Goal: Complete application form

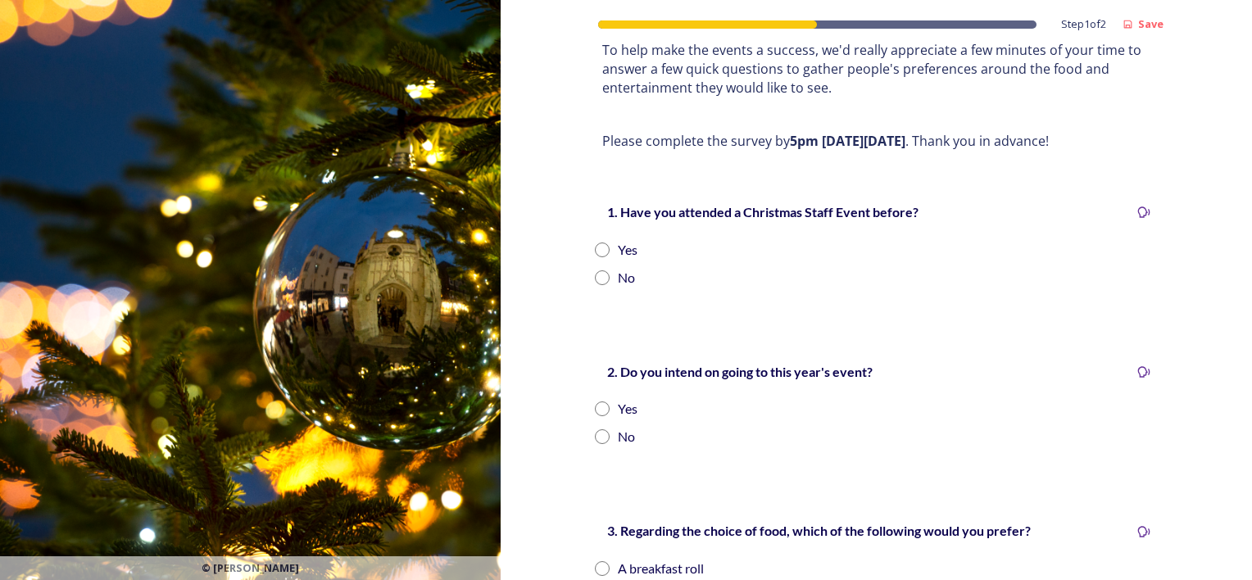
scroll to position [249, 0]
click at [596, 242] on input "radio" at bounding box center [602, 249] width 15 height 15
radio input "true"
click at [597, 401] on input "radio" at bounding box center [602, 408] width 15 height 15
radio input "true"
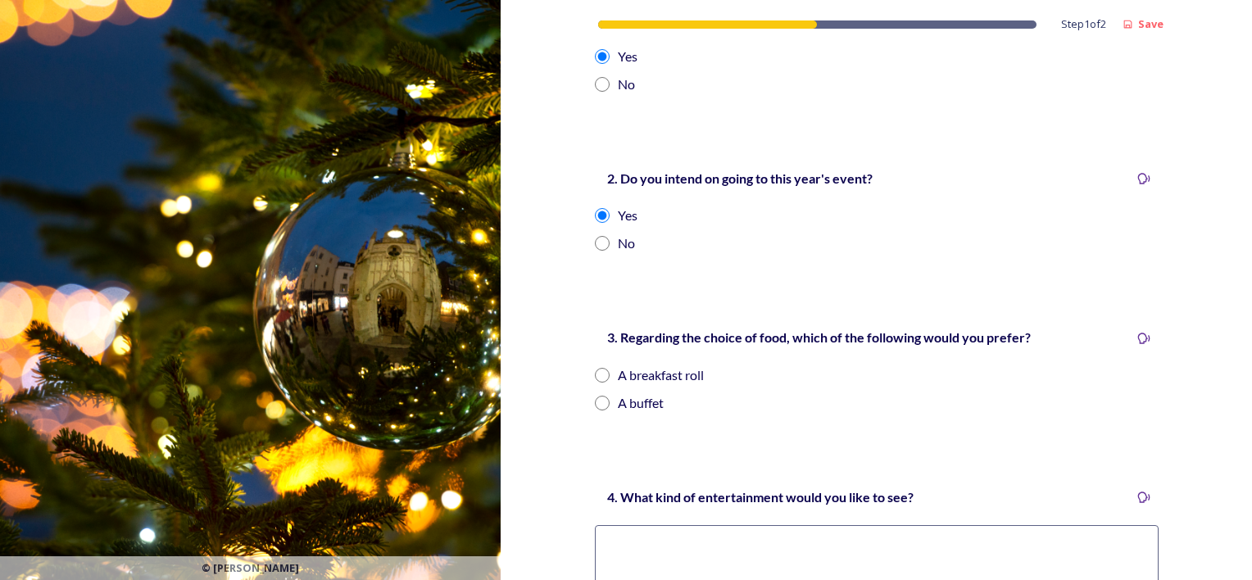
scroll to position [442, 0]
click at [595, 367] on input "radio" at bounding box center [602, 374] width 15 height 15
radio input "true"
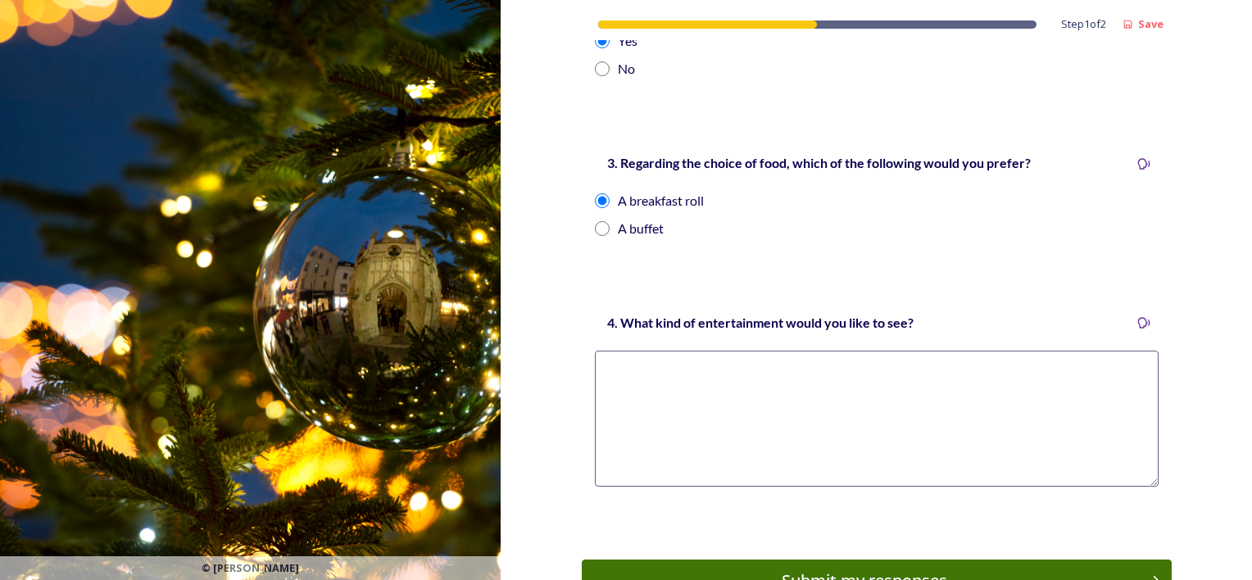
scroll to position [618, 0]
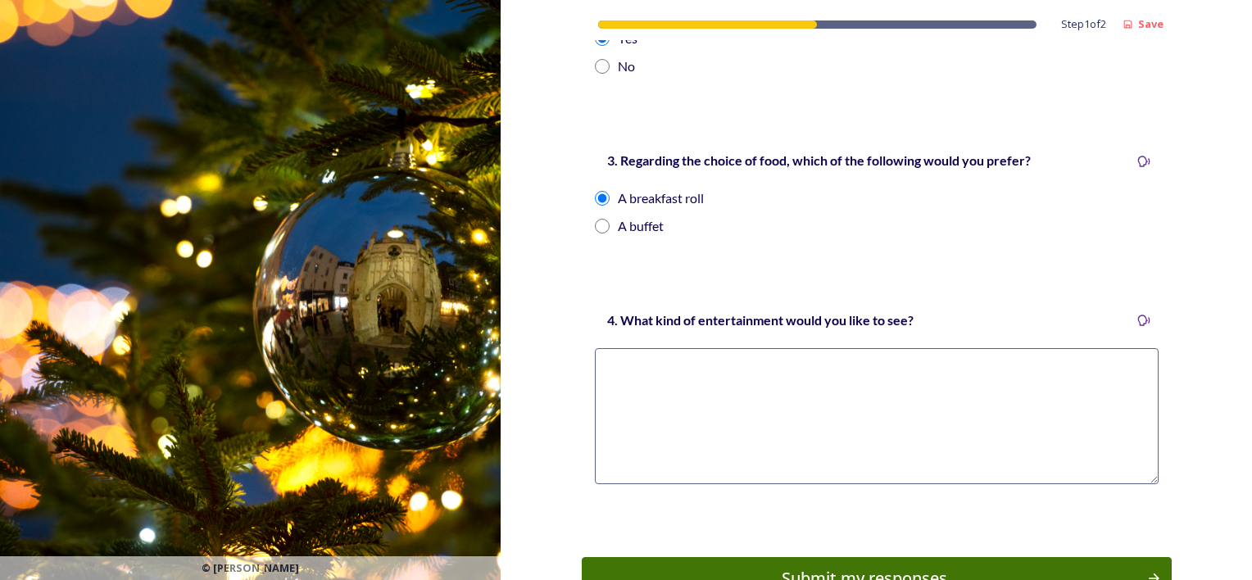
click at [858, 349] on textarea at bounding box center [877, 416] width 564 height 136
click at [858, 348] on textarea at bounding box center [877, 416] width 564 height 136
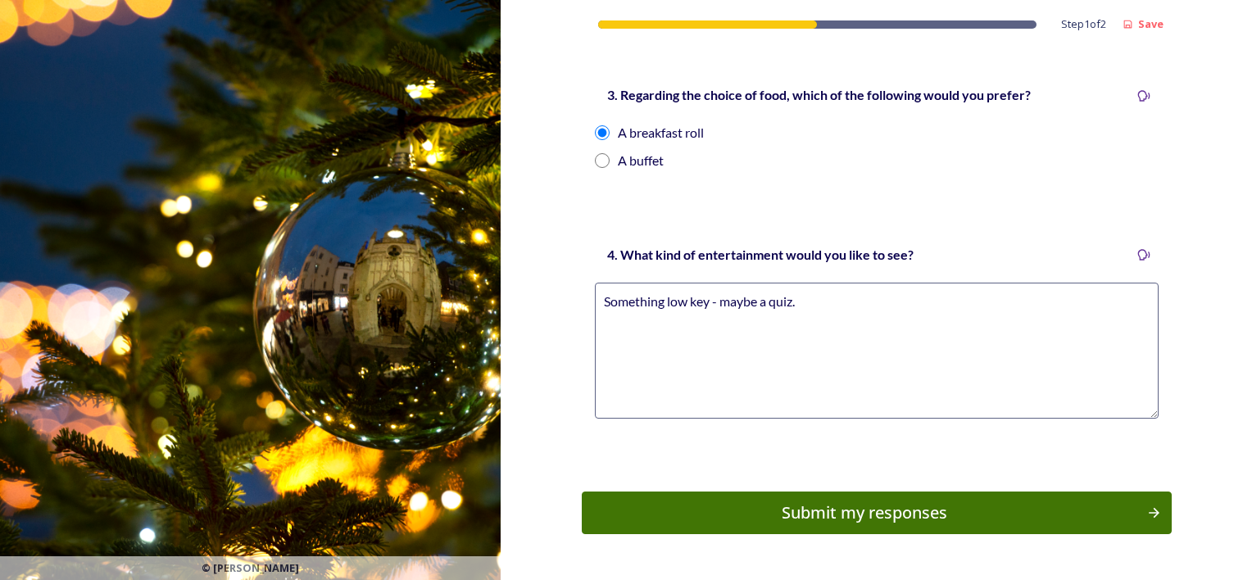
scroll to position [685, 0]
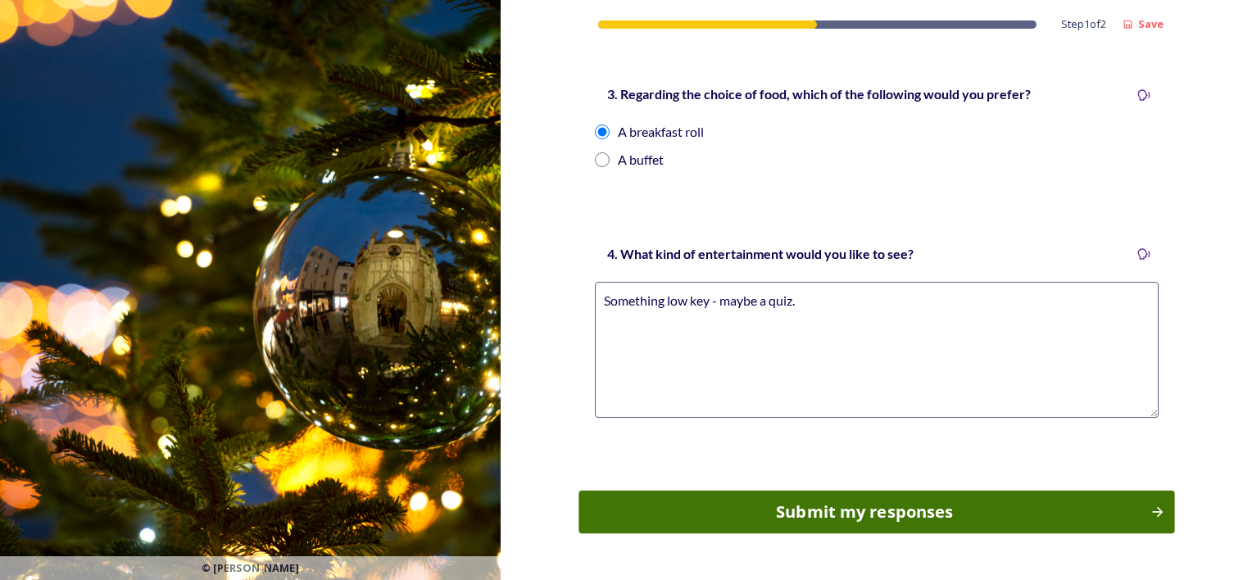
type textarea "Something low key - maybe a quiz."
click at [894, 500] on div "Submit my responses" at bounding box center [864, 512] width 554 height 25
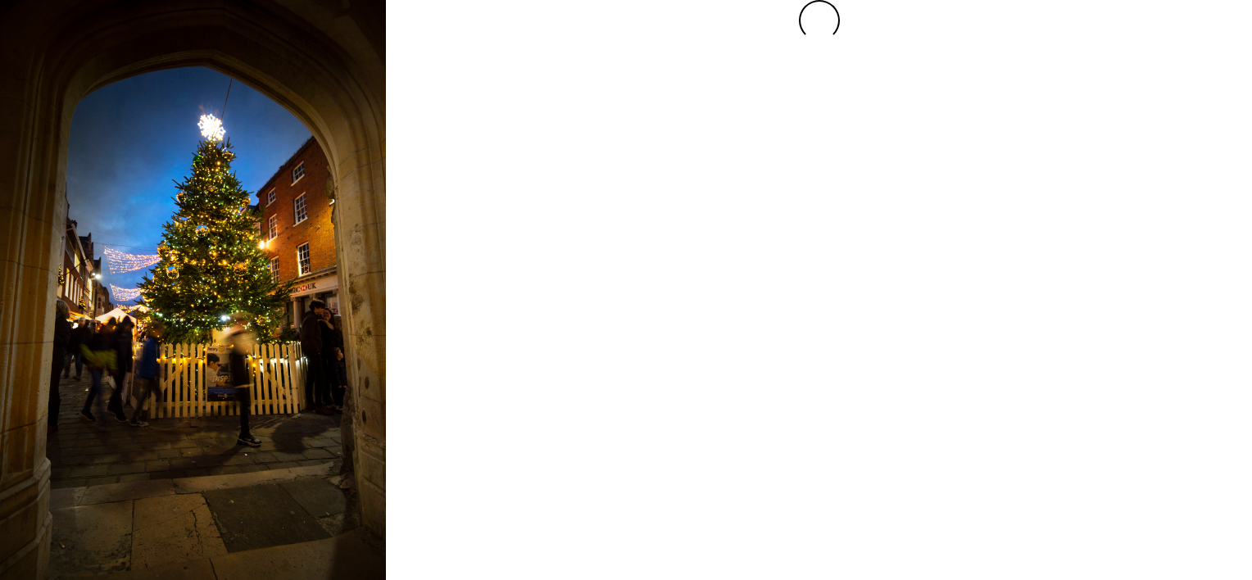
scroll to position [0, 0]
